Goal: Information Seeking & Learning: Learn about a topic

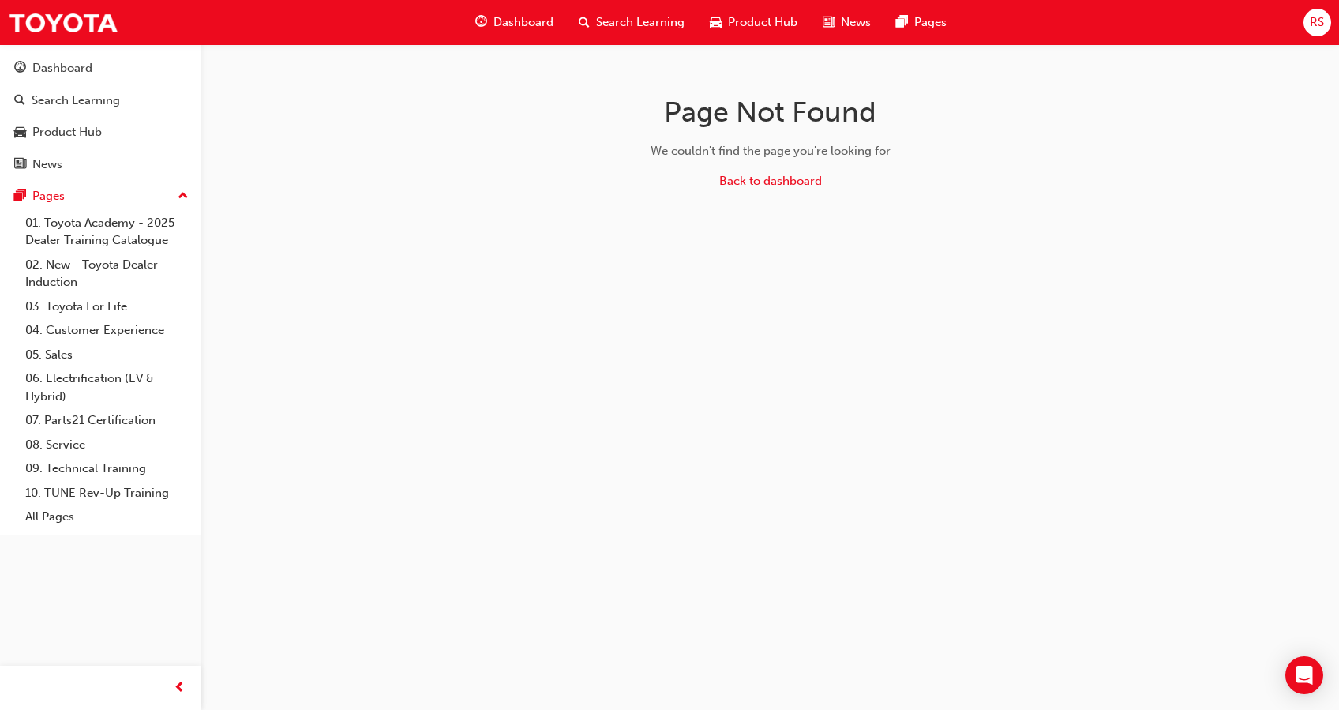
click at [632, 25] on span "Search Learning" at bounding box center [640, 22] width 88 height 18
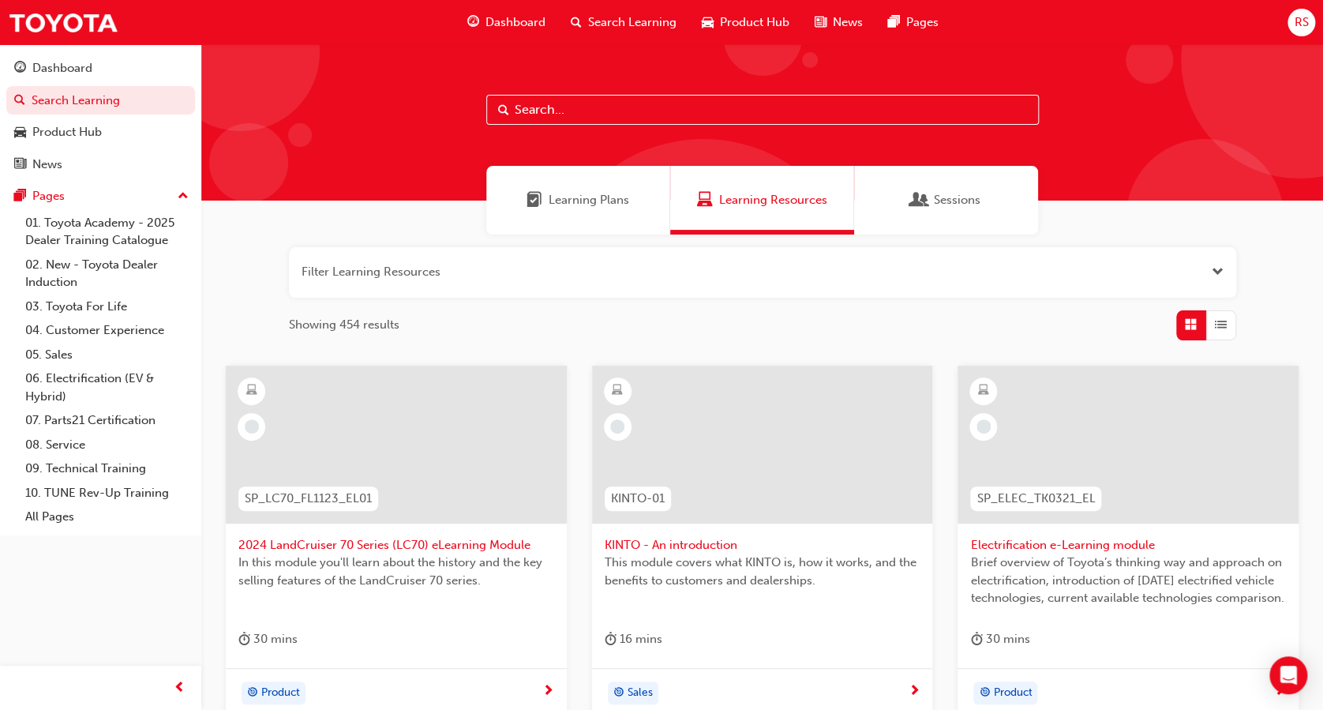
click at [697, 105] on input "text" at bounding box center [762, 110] width 553 height 30
type input "yaris"
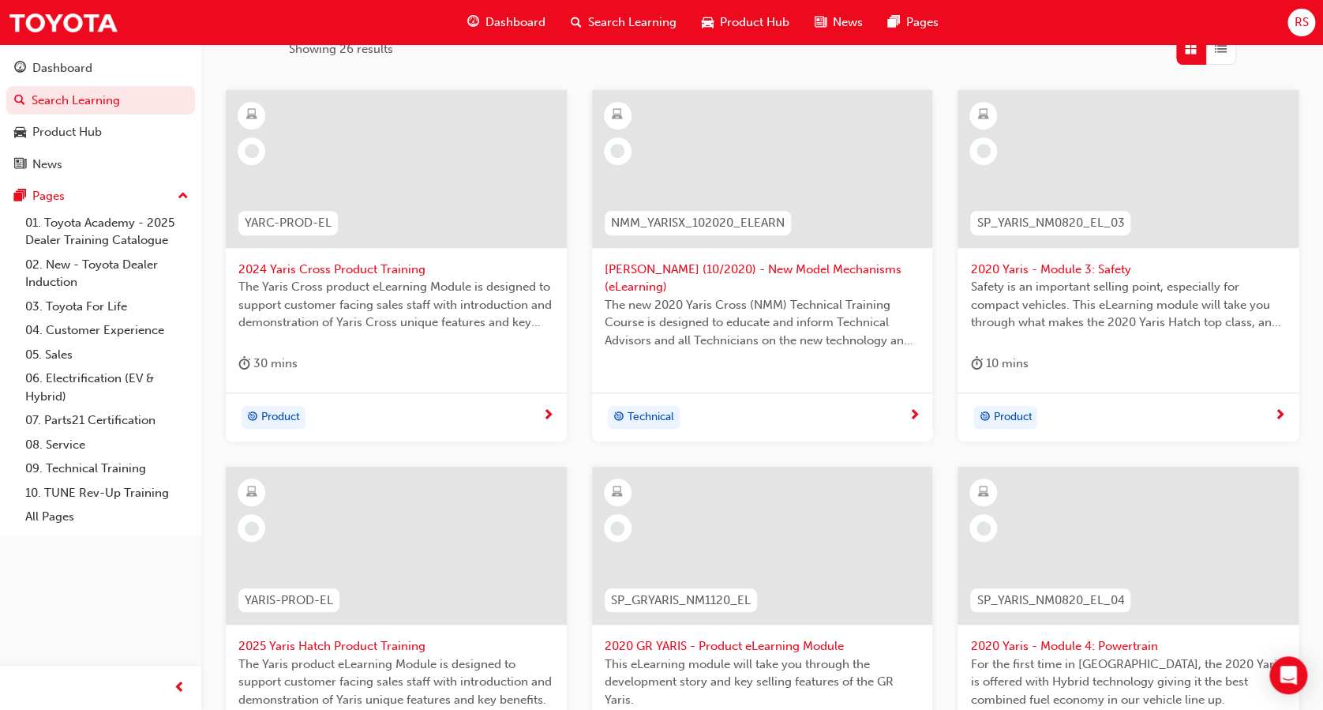
scroll to position [274, 0]
click at [407, 595] on div at bounding box center [396, 547] width 341 height 158
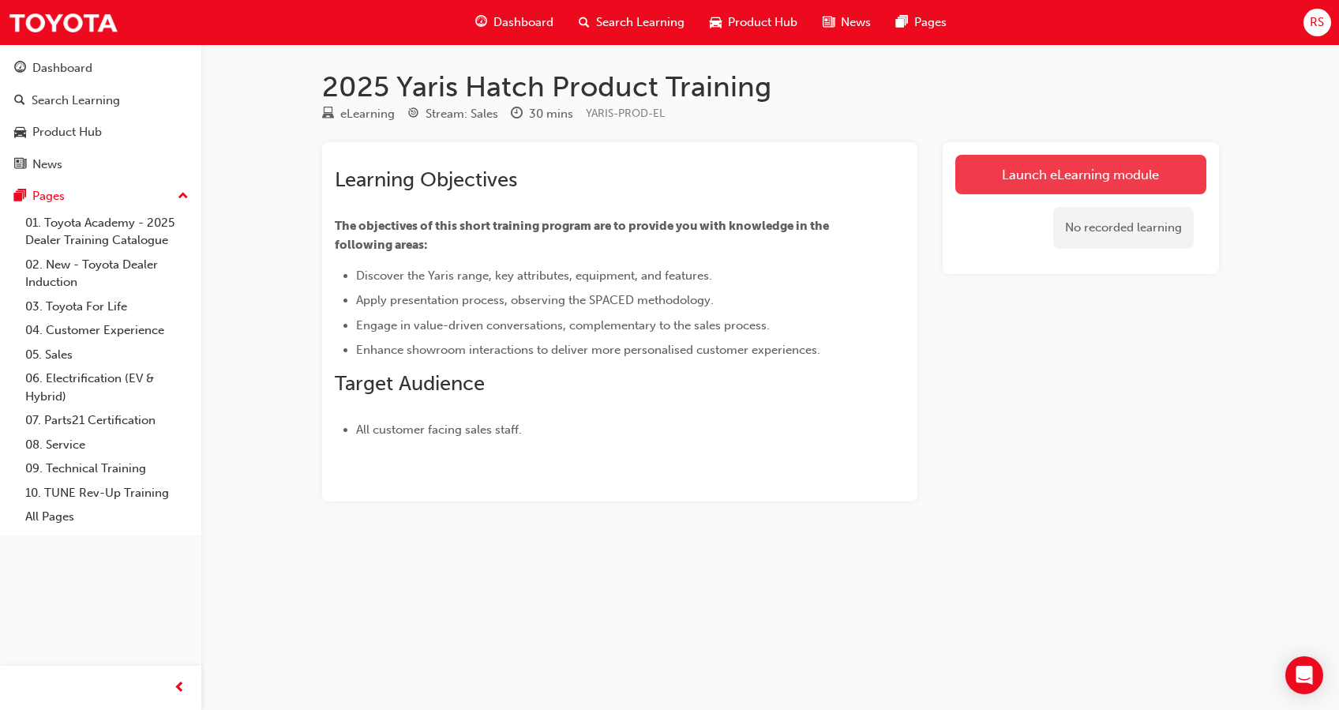
click at [1149, 164] on link "Launch eLearning module" at bounding box center [1080, 174] width 251 height 39
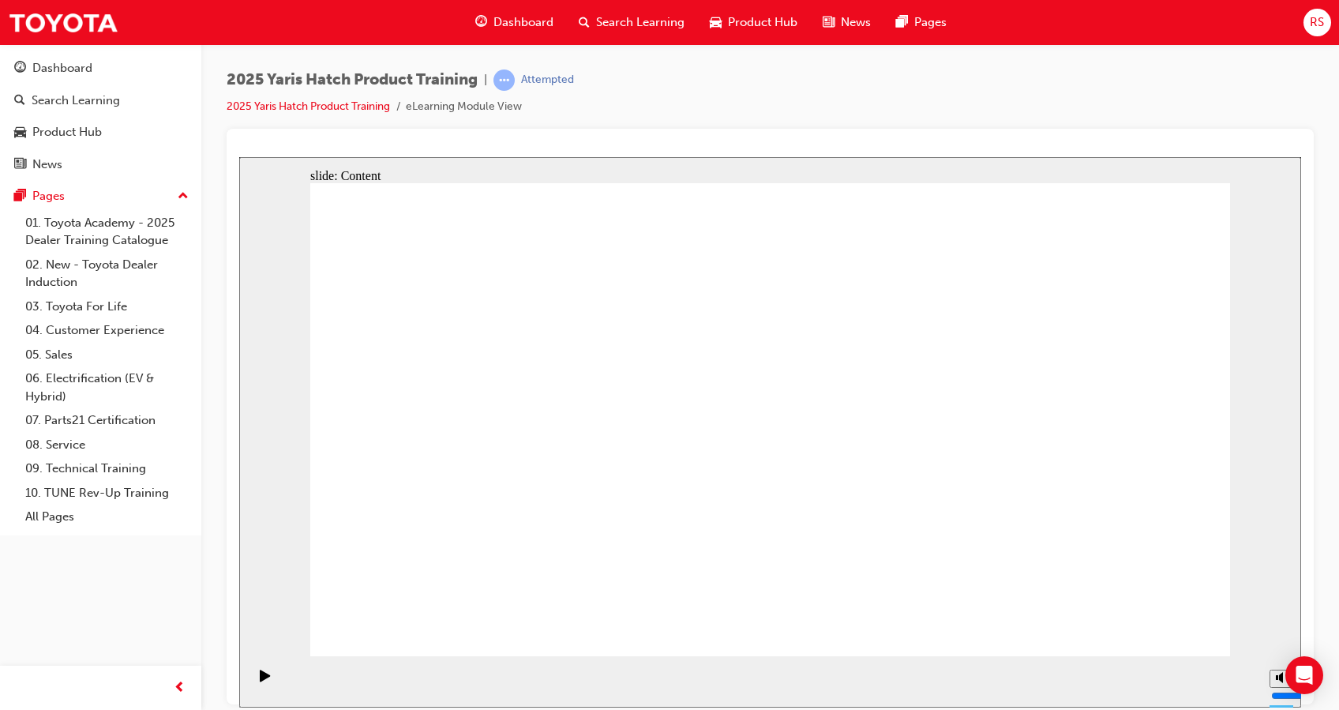
drag, startPoint x: 793, startPoint y: 479, endPoint x: 740, endPoint y: 471, distance: 53.5
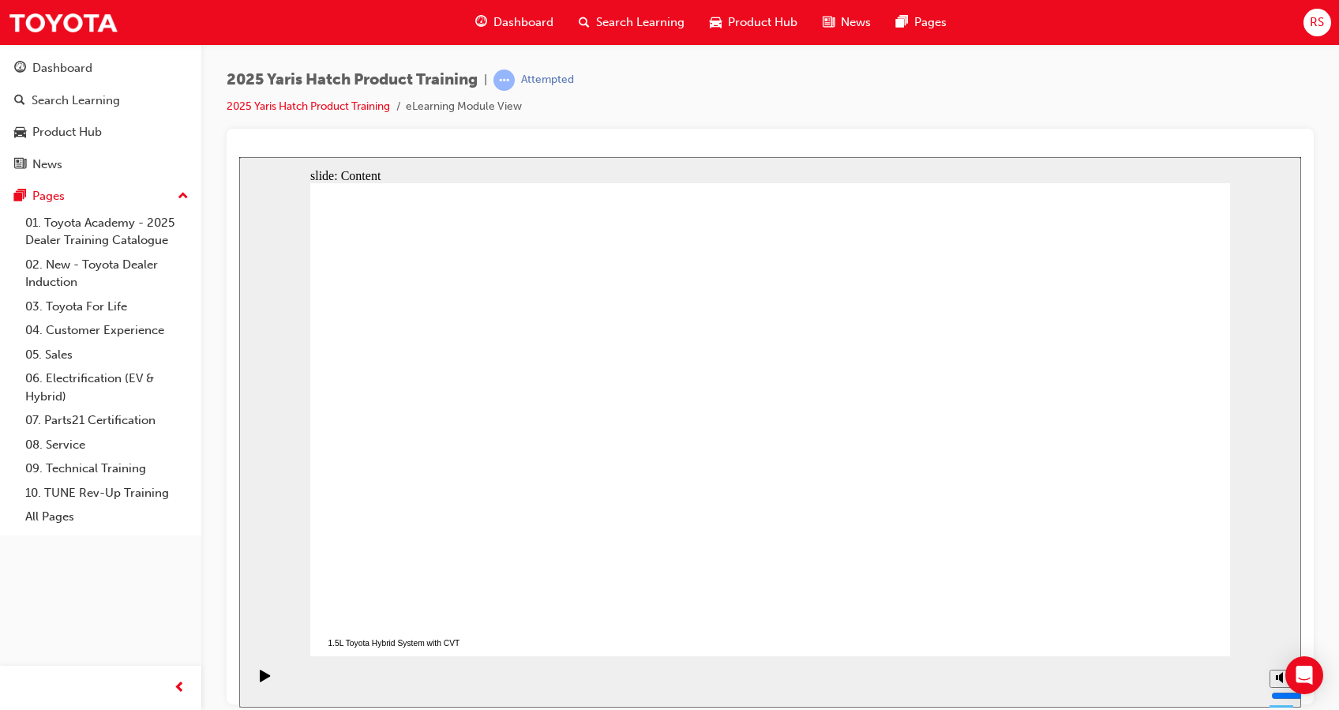
drag, startPoint x: 740, startPoint y: 471, endPoint x: 767, endPoint y: 546, distance: 79.9
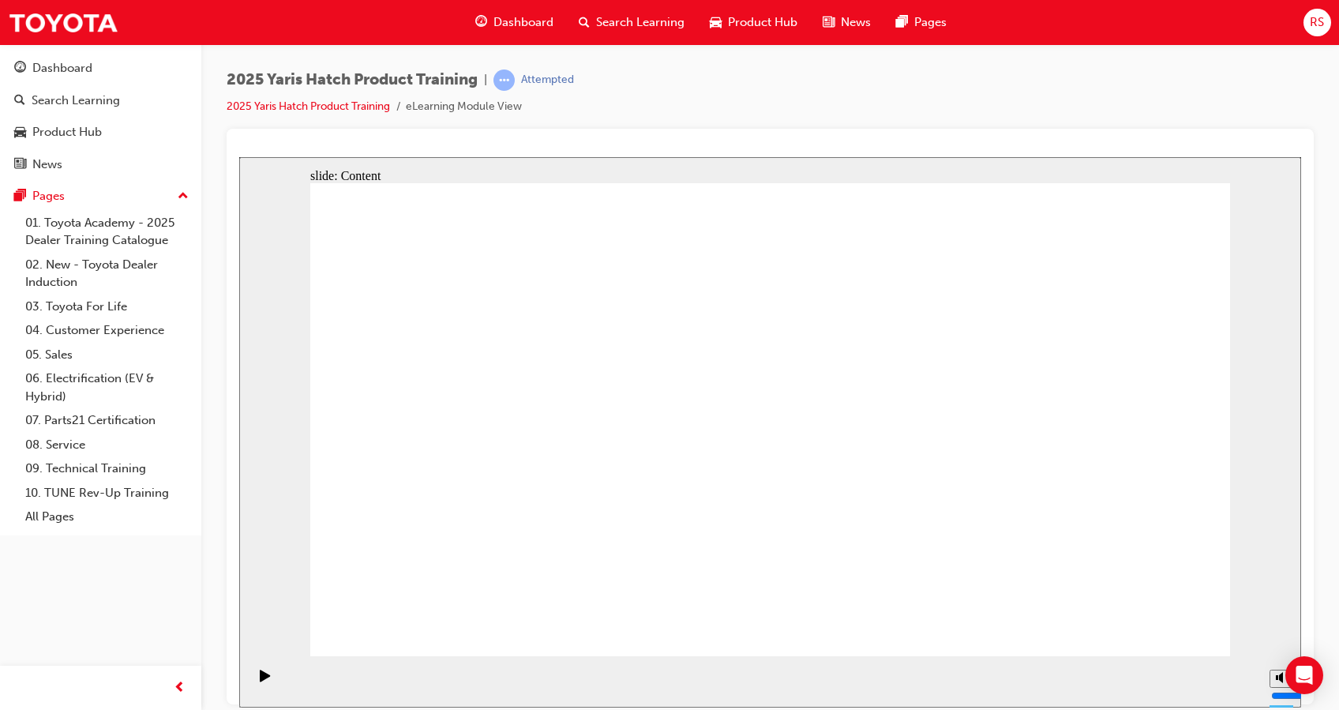
drag, startPoint x: 725, startPoint y: 370, endPoint x: 907, endPoint y: 631, distance: 318.0
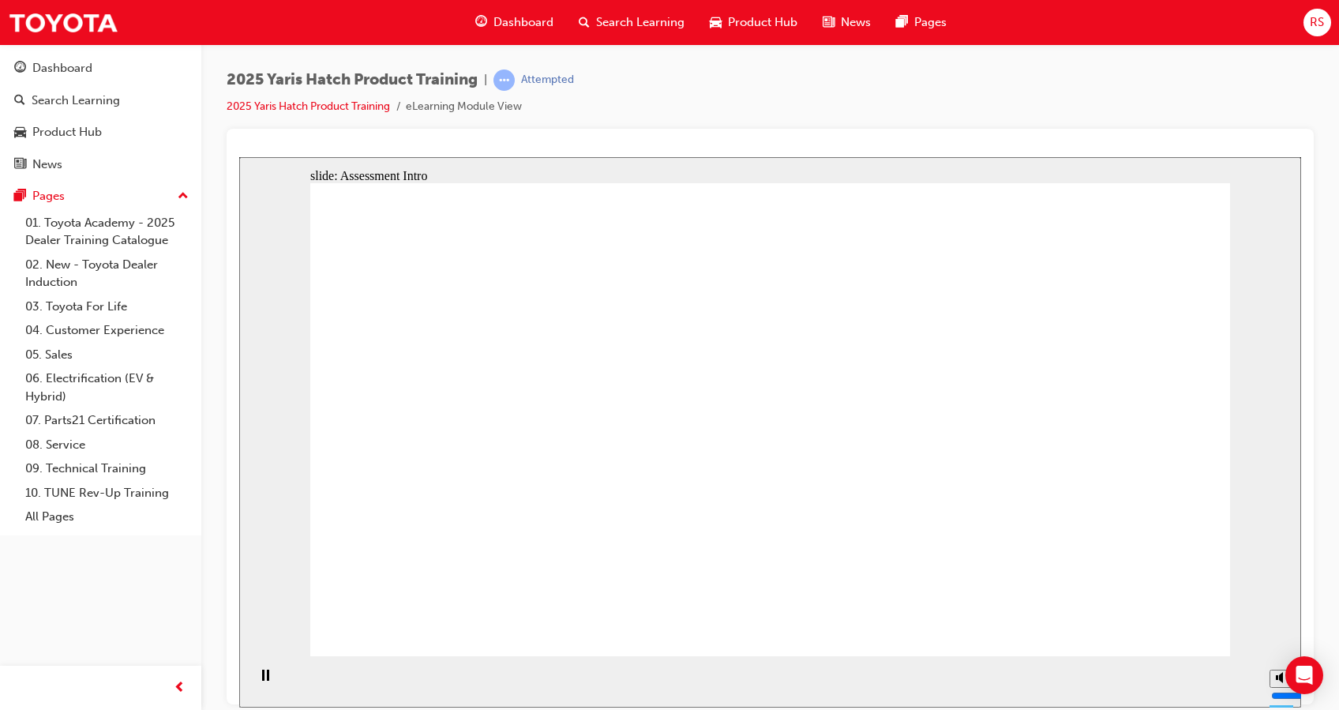
radio input "true"
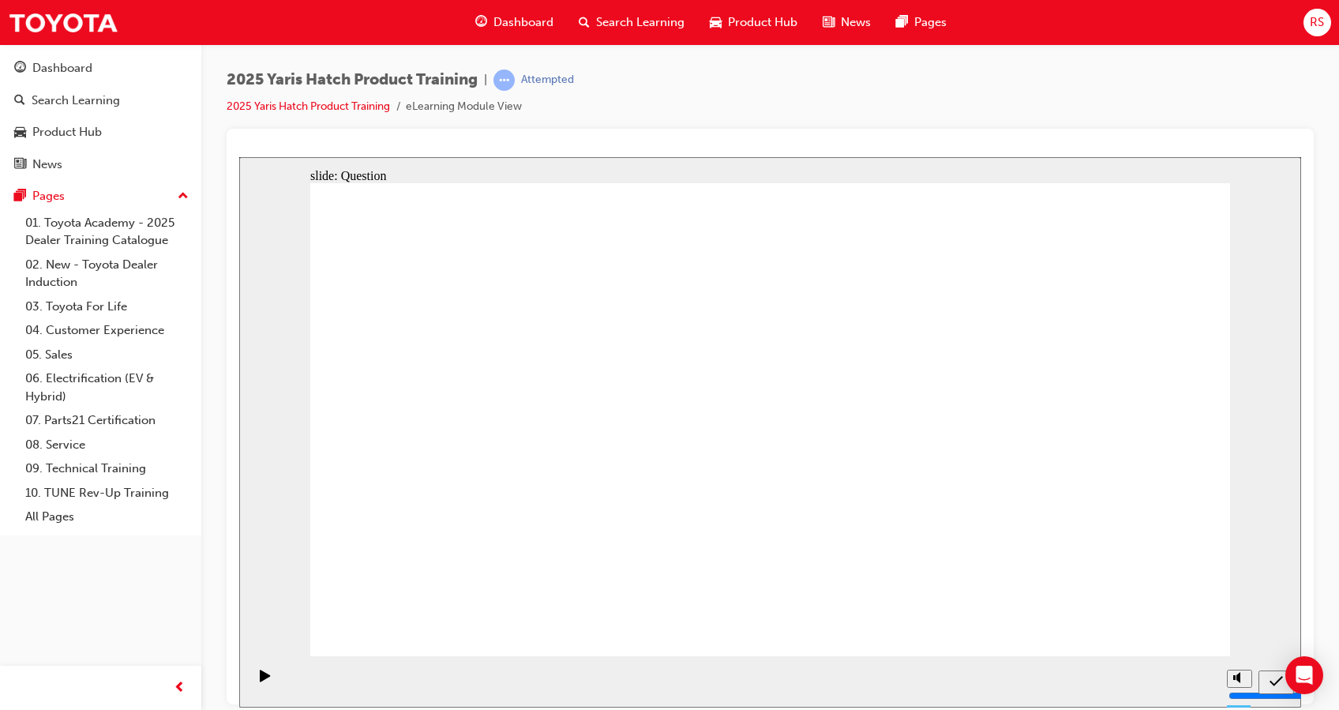
radio input "true"
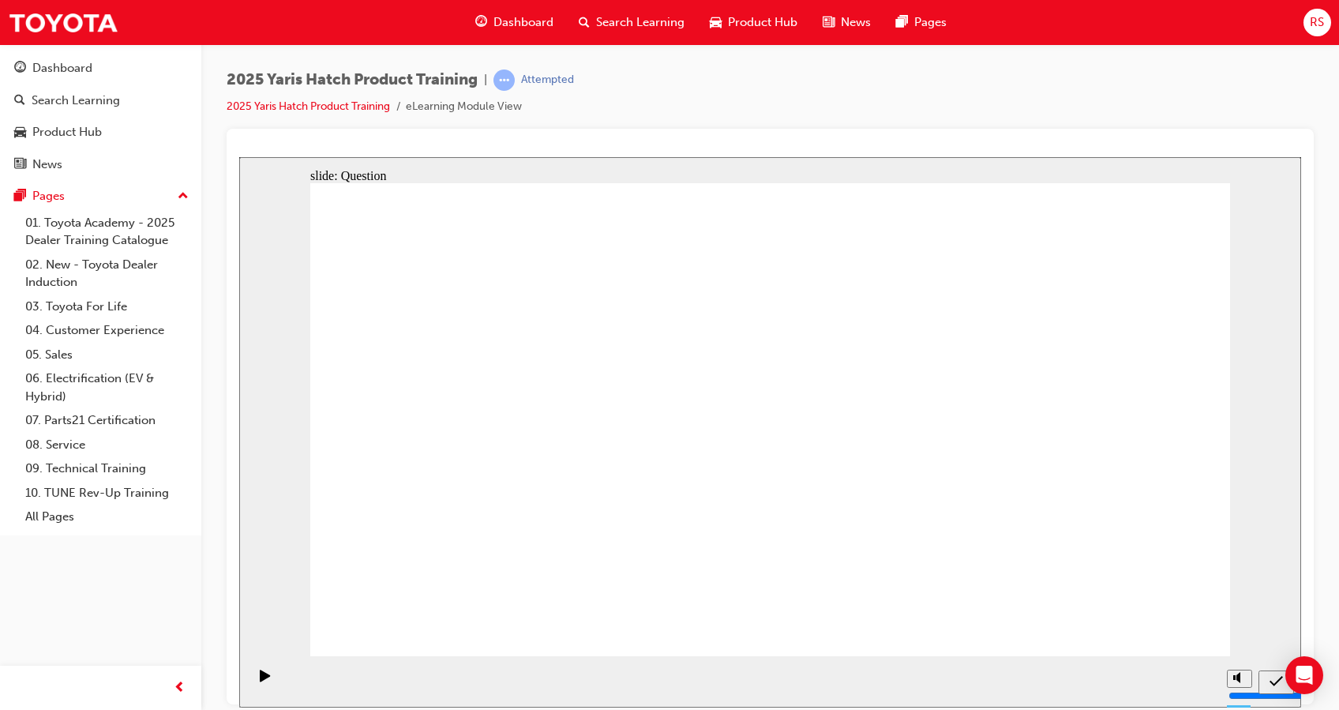
radio input "true"
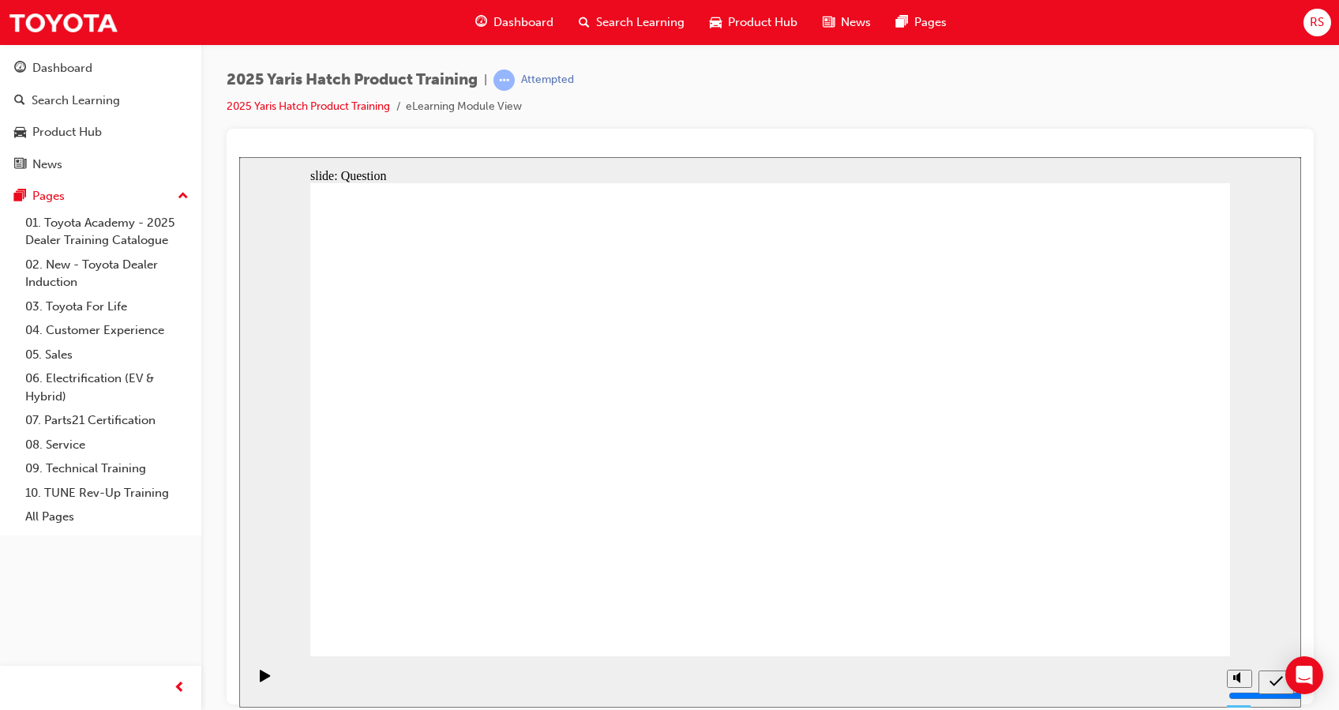
radio input "true"
drag, startPoint x: 428, startPoint y: 549, endPoint x: 429, endPoint y: 417, distance: 132.6
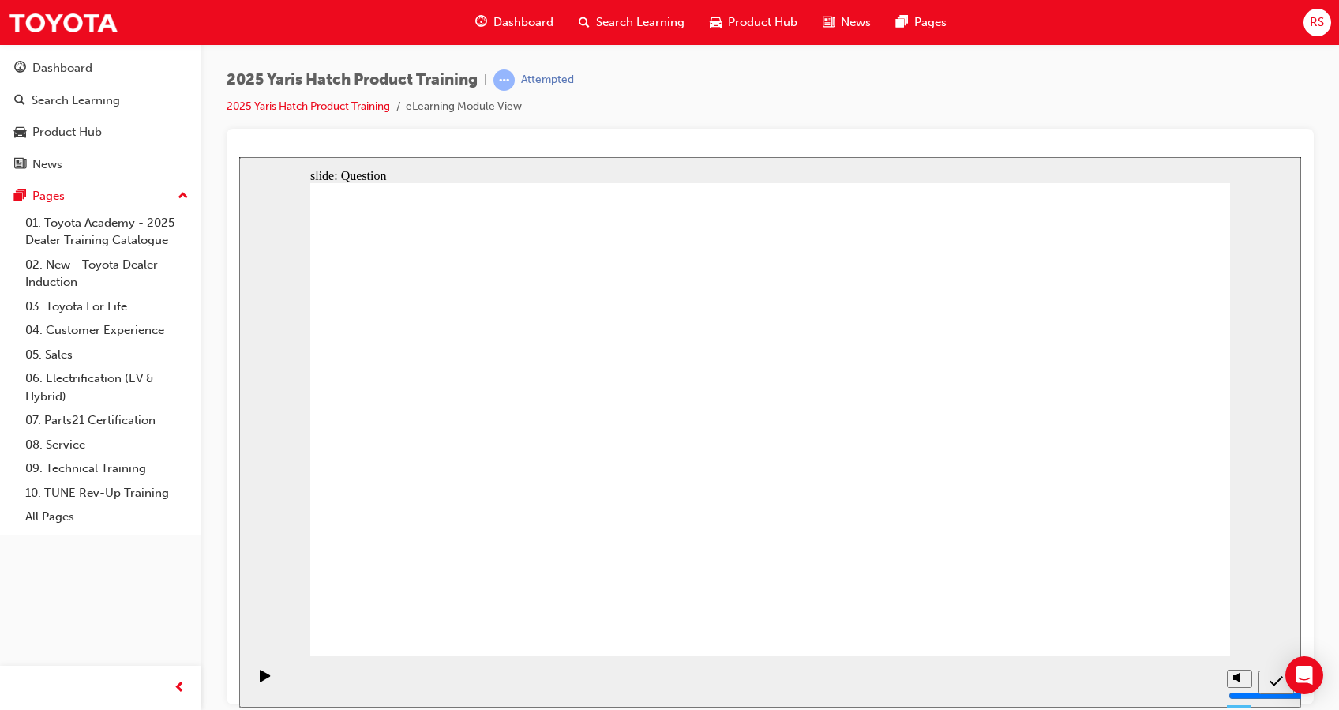
drag, startPoint x: 413, startPoint y: 519, endPoint x: 429, endPoint y: 414, distance: 106.2
drag, startPoint x: 429, startPoint y: 414, endPoint x: 430, endPoint y: 598, distance: 183.9
drag, startPoint x: 476, startPoint y: 496, endPoint x: 479, endPoint y: 382, distance: 113.7
drag, startPoint x: 605, startPoint y: 407, endPoint x: 462, endPoint y: 542, distance: 196.6
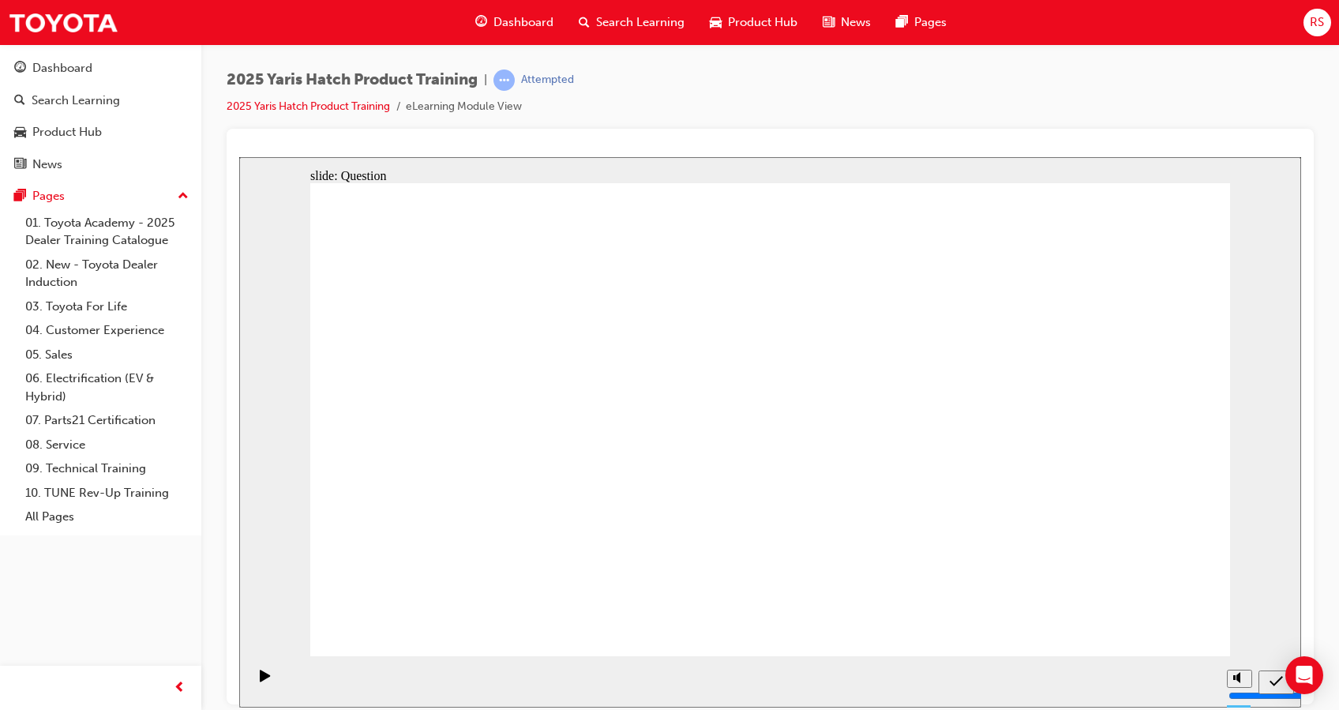
drag, startPoint x: 452, startPoint y: 428, endPoint x: 601, endPoint y: 377, distance: 157.8
drag, startPoint x: 917, startPoint y: 402, endPoint x: 598, endPoint y: 537, distance: 347.0
drag, startPoint x: 1096, startPoint y: 400, endPoint x: 946, endPoint y: 384, distance: 150.8
drag, startPoint x: 733, startPoint y: 378, endPoint x: 720, endPoint y: 343, distance: 37.7
drag, startPoint x: 762, startPoint y: 358, endPoint x: 931, endPoint y: 549, distance: 256.1
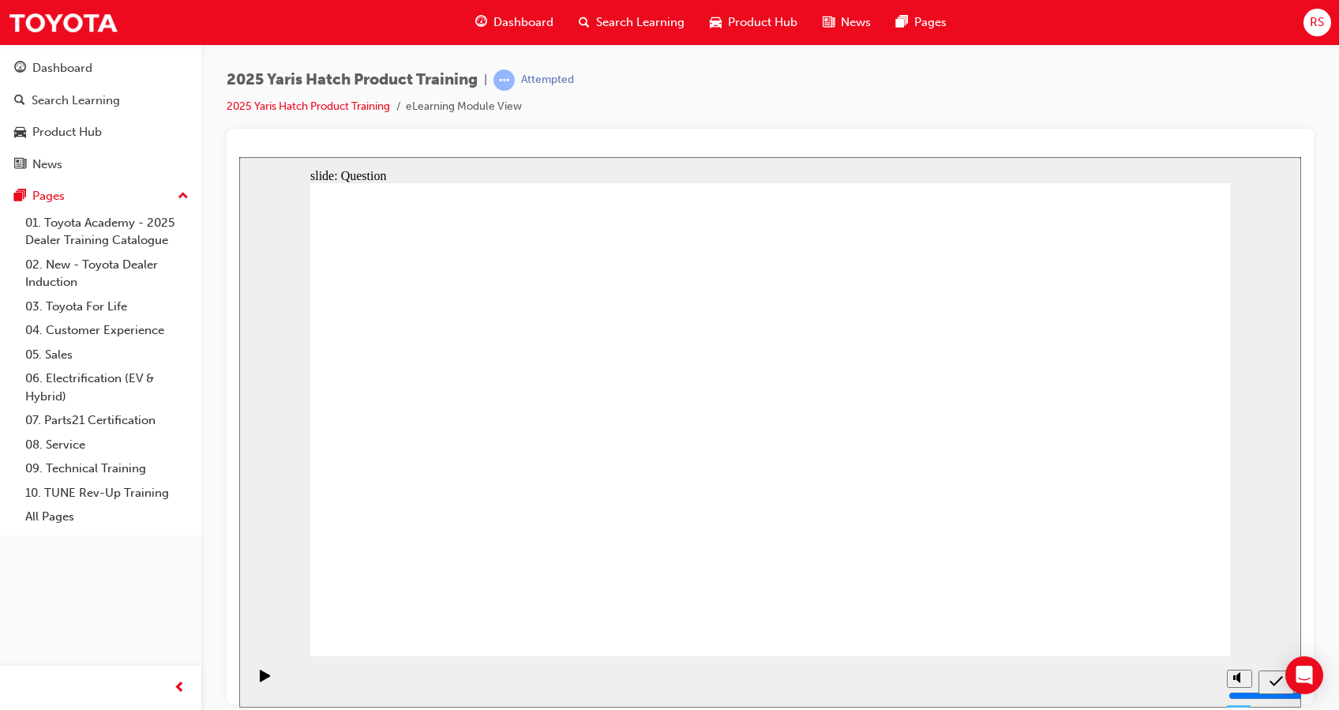
drag, startPoint x: 603, startPoint y: 376, endPoint x: 1112, endPoint y: 530, distance: 531.9
drag, startPoint x: 973, startPoint y: 397, endPoint x: 803, endPoint y: 536, distance: 219.3
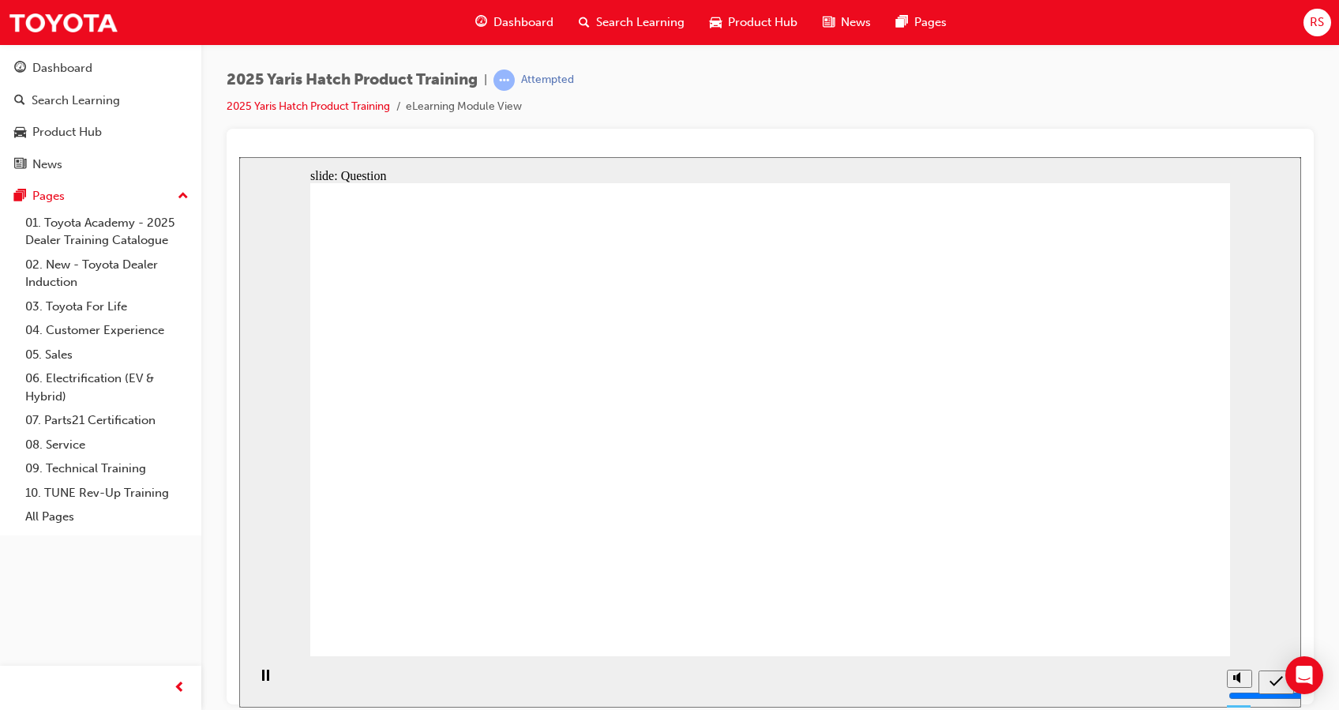
radio input "true"
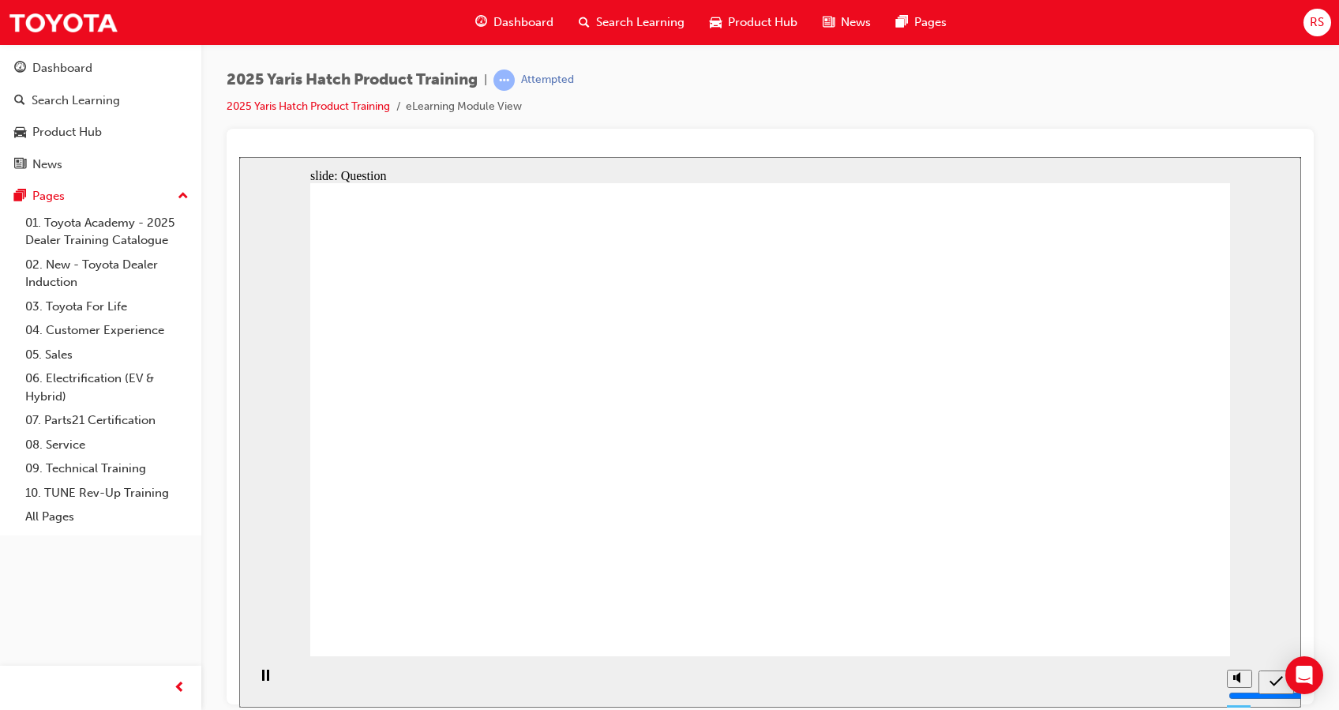
radio input "true"
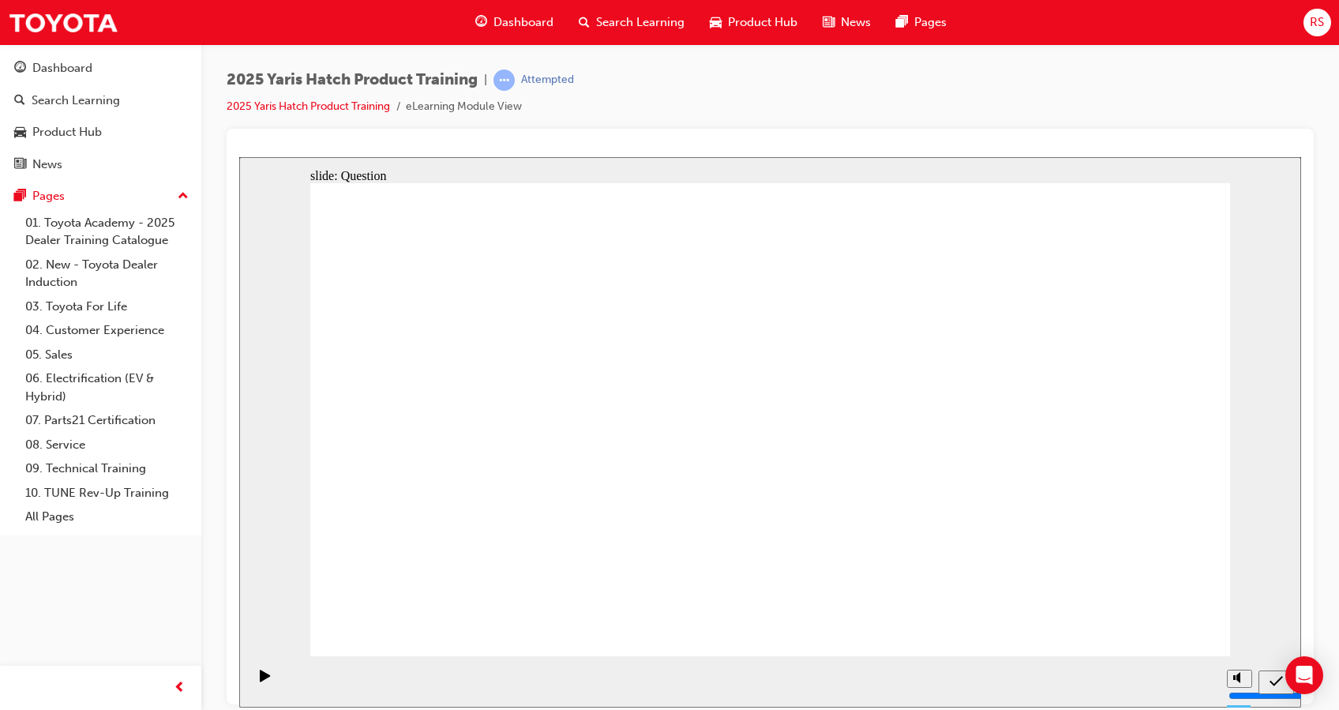
radio input "true"
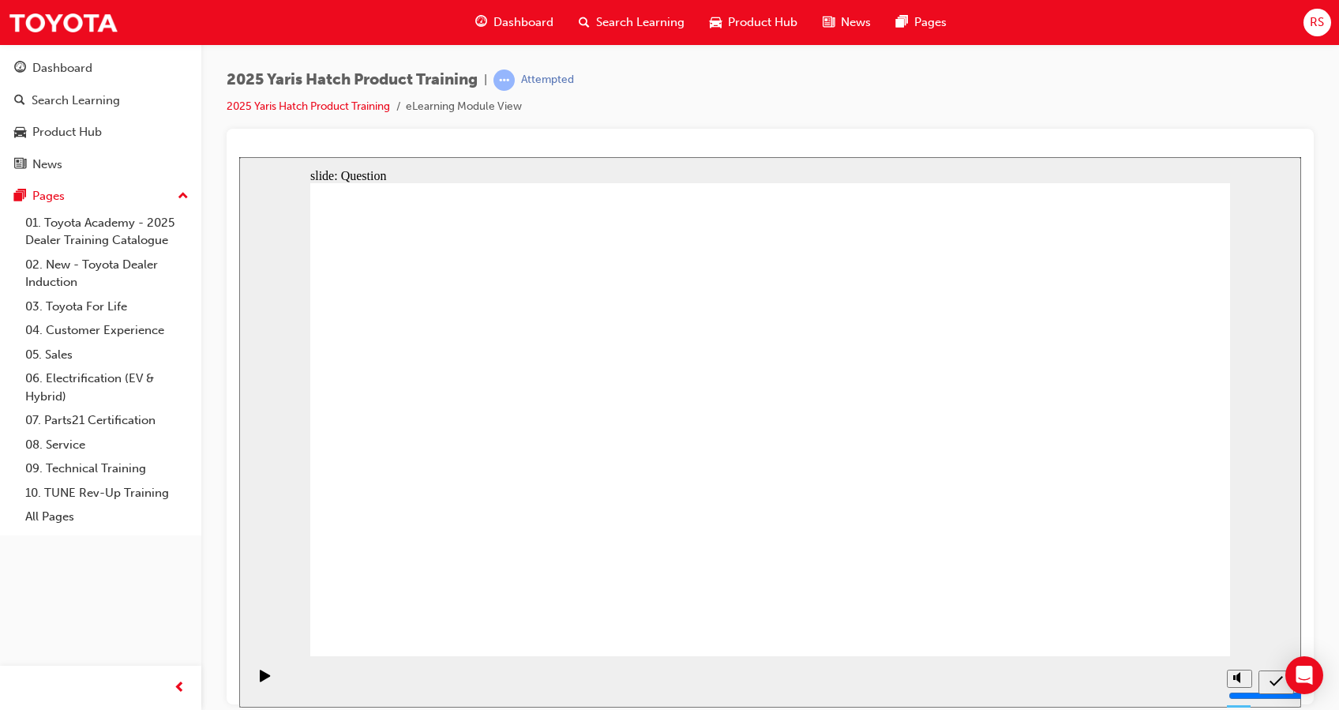
drag, startPoint x: 566, startPoint y: 396, endPoint x: 392, endPoint y: 543, distance: 227.4
drag, startPoint x: 745, startPoint y: 365, endPoint x: 912, endPoint y: 494, distance: 211.0
drag, startPoint x: 920, startPoint y: 421, endPoint x: 594, endPoint y: 552, distance: 351.4
drag, startPoint x: 1066, startPoint y: 395, endPoint x: 730, endPoint y: 537, distance: 365.1
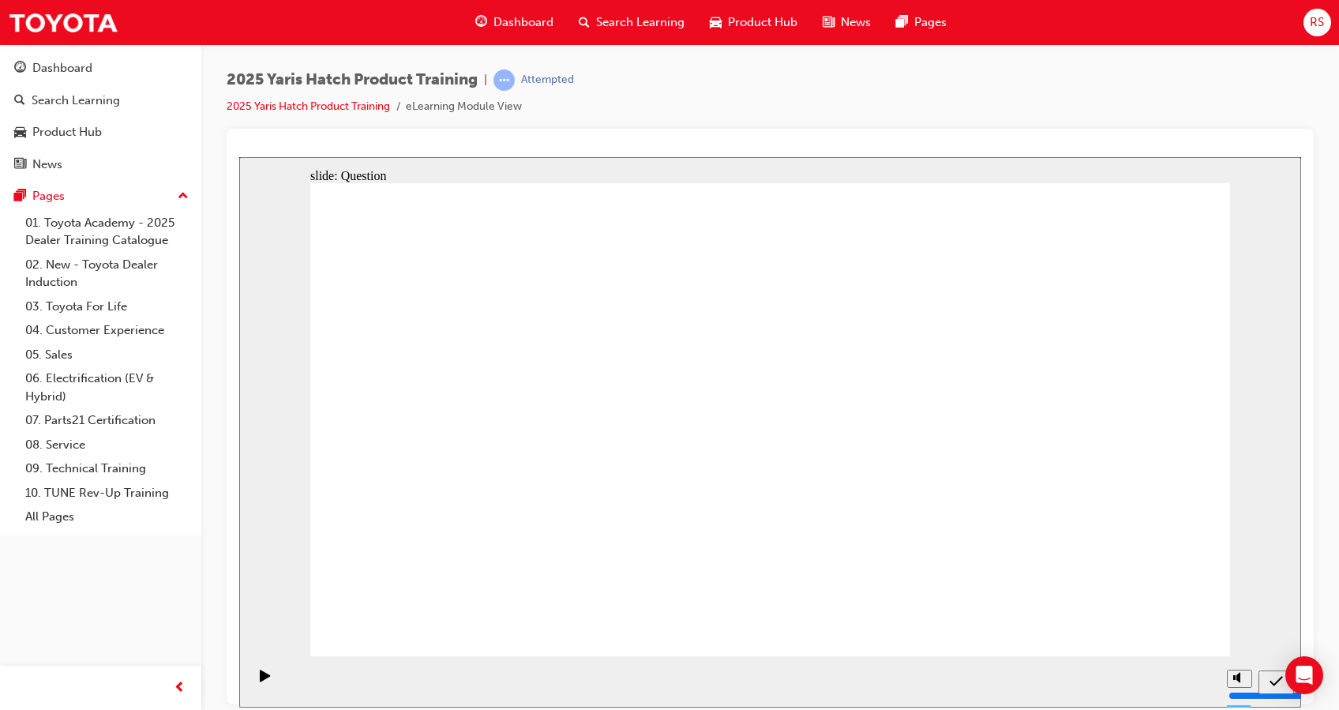
drag, startPoint x: 448, startPoint y: 394, endPoint x: 1133, endPoint y: 556, distance: 703.3
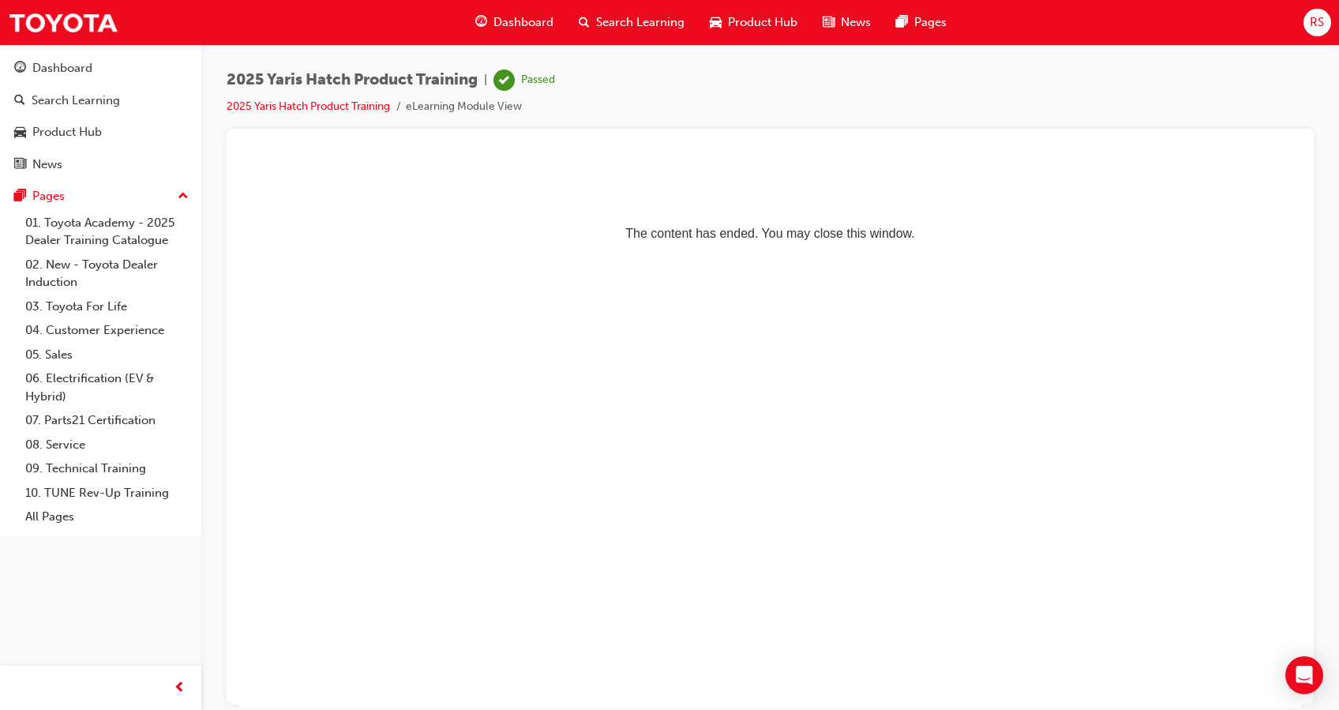
click at [585, 19] on span "search-icon" at bounding box center [584, 23] width 11 height 20
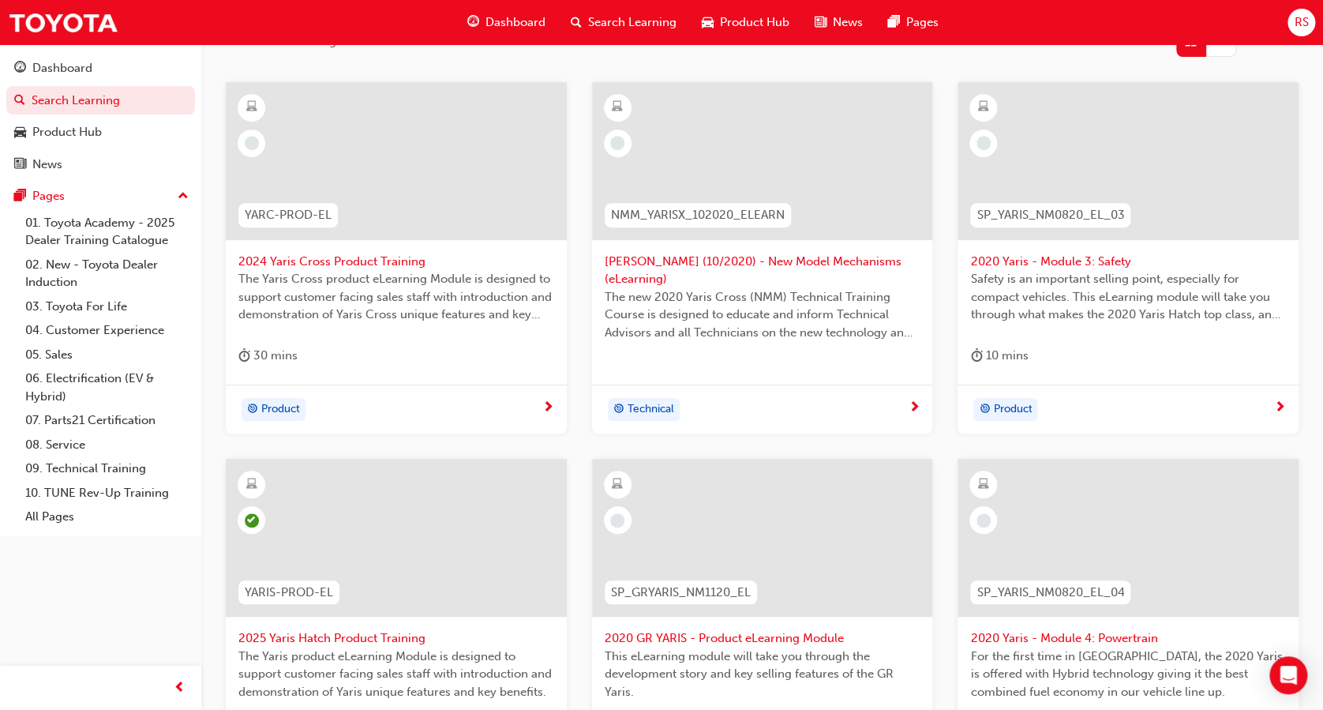
scroll to position [286, 0]
